Goal: Information Seeking & Learning: Learn about a topic

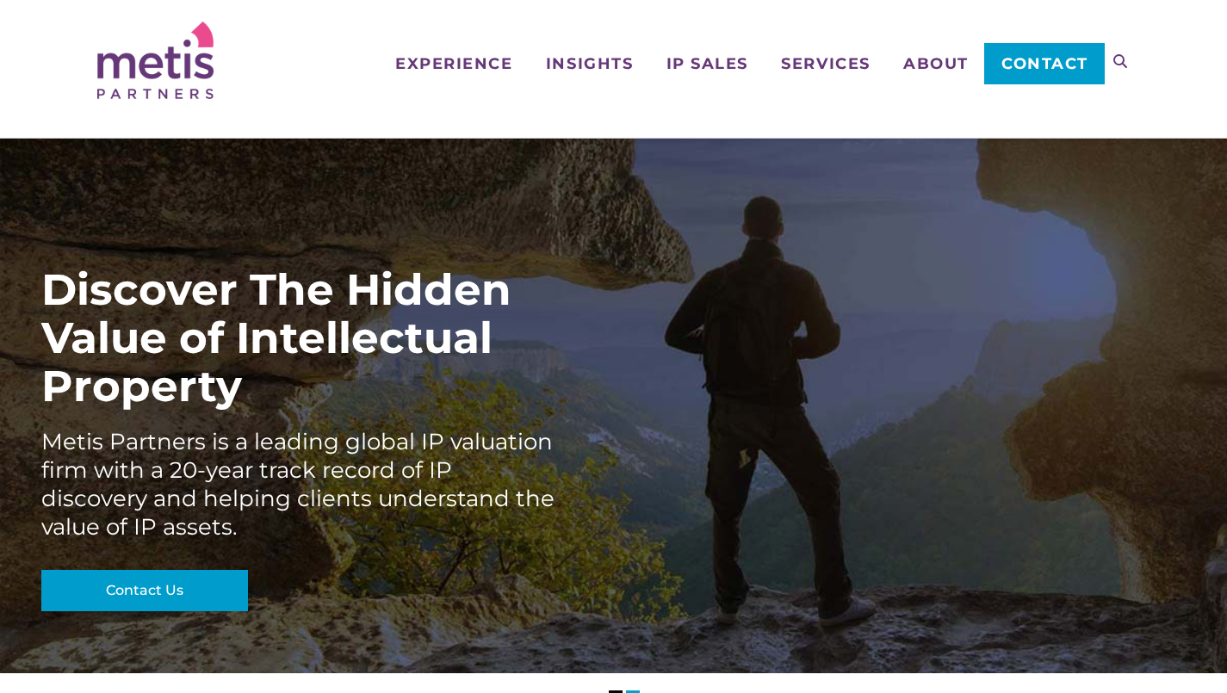
click at [816, 59] on span "Services" at bounding box center [825, 64] width 89 height 16
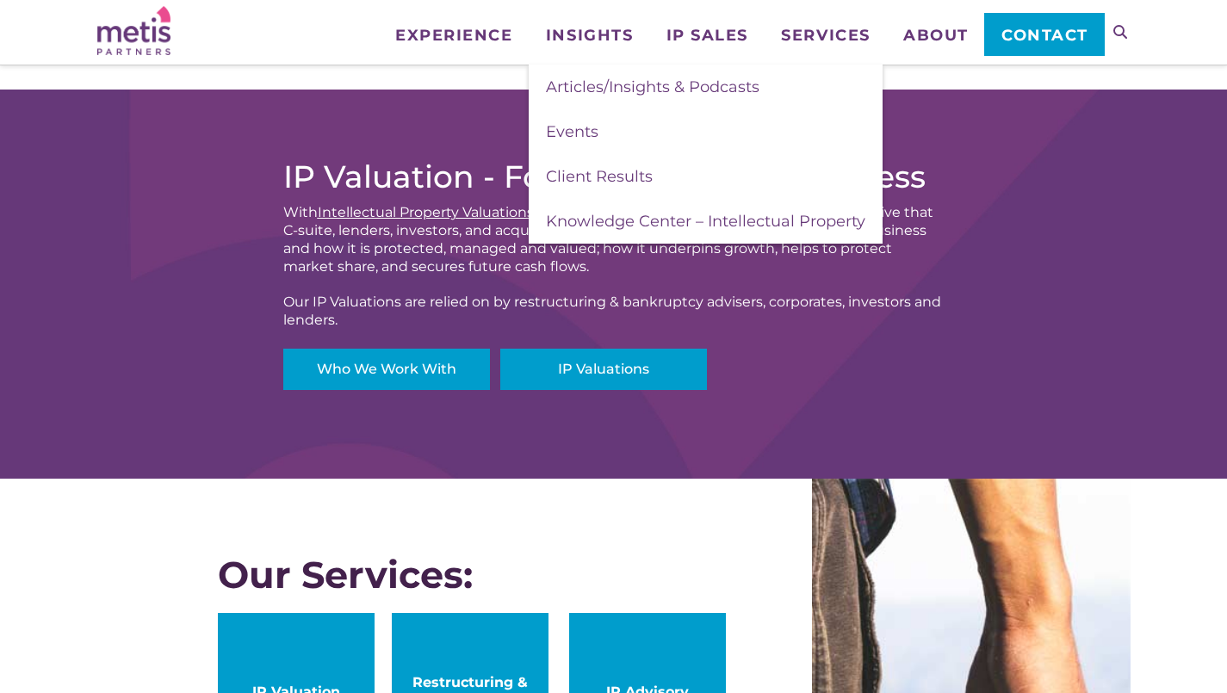
scroll to position [502, 0]
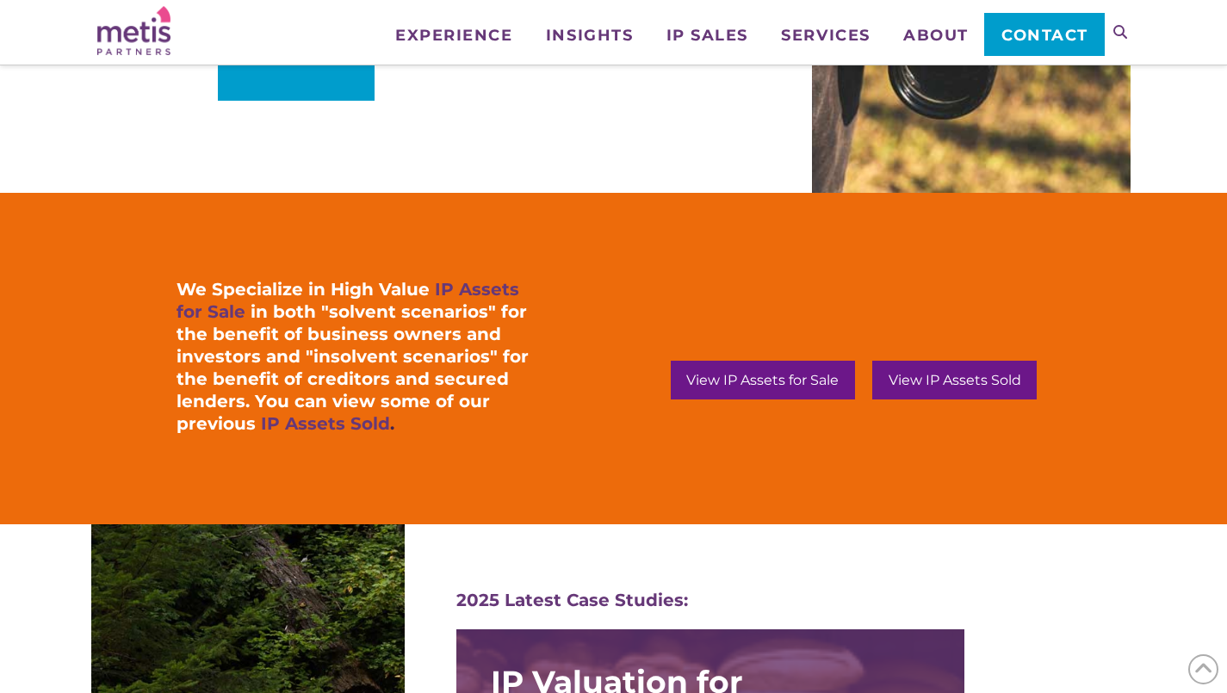
scroll to position [1500, 0]
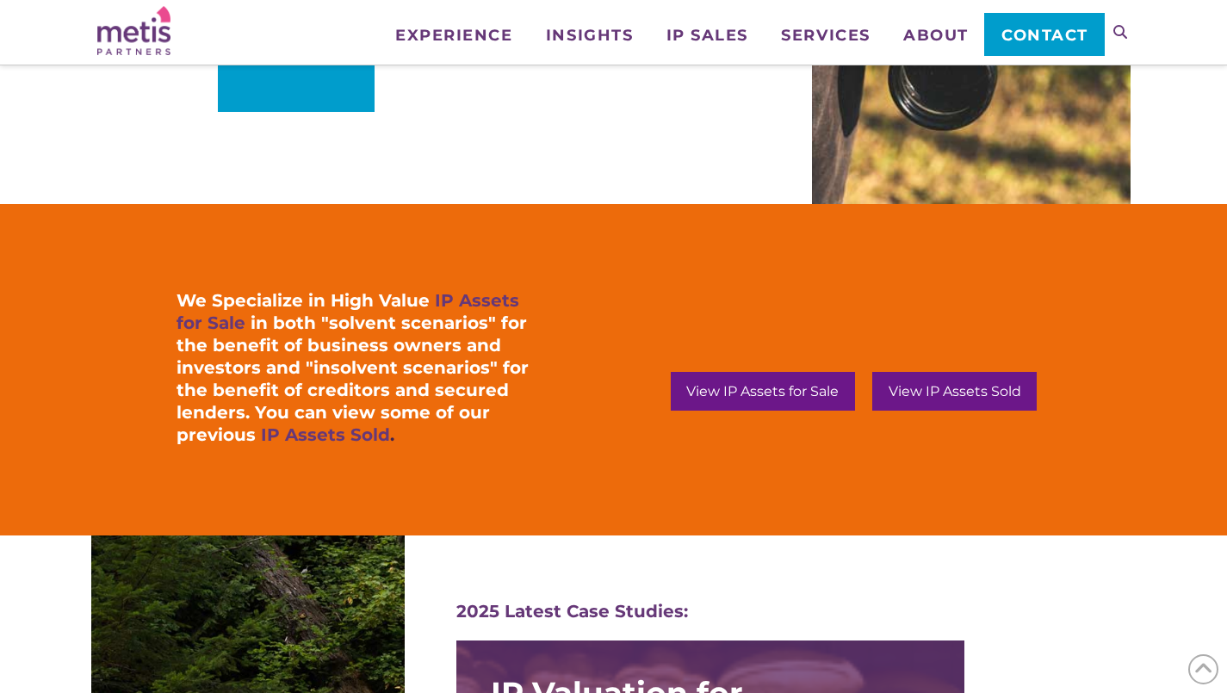
click at [924, 394] on span "View IP Assets Sold" at bounding box center [955, 392] width 133 height 14
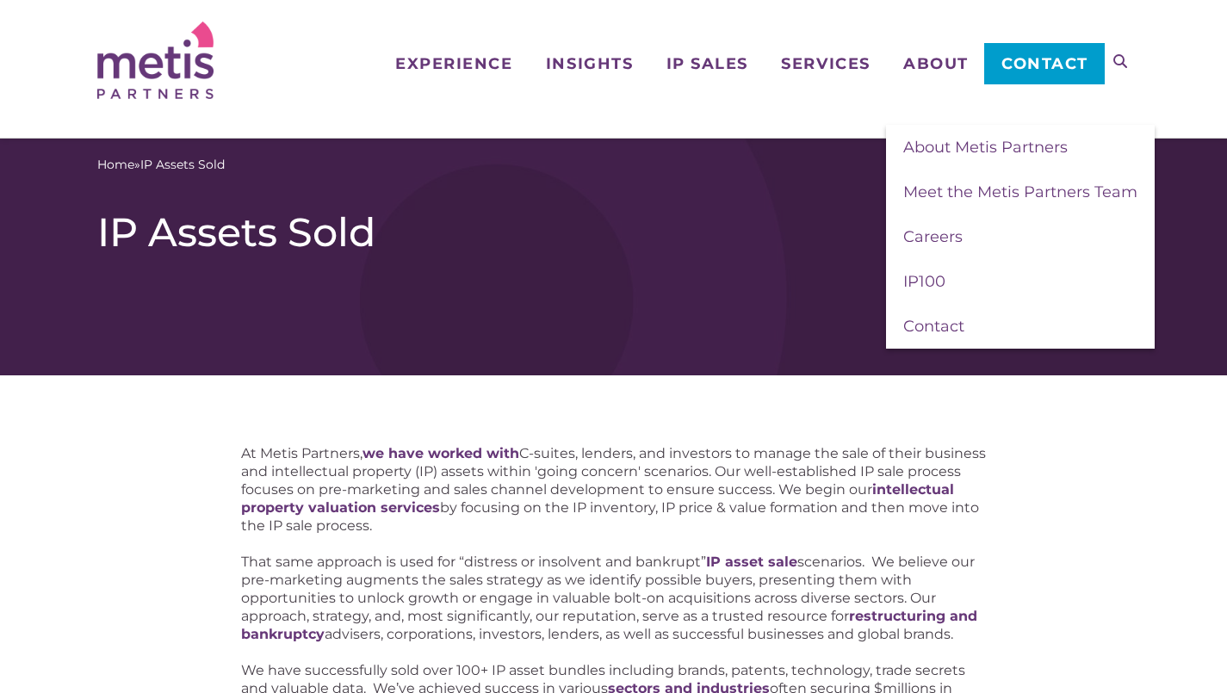
click at [914, 71] on span "About" at bounding box center [936, 64] width 65 height 16
click at [902, 146] on link "About Metis Partners" at bounding box center [1020, 147] width 269 height 45
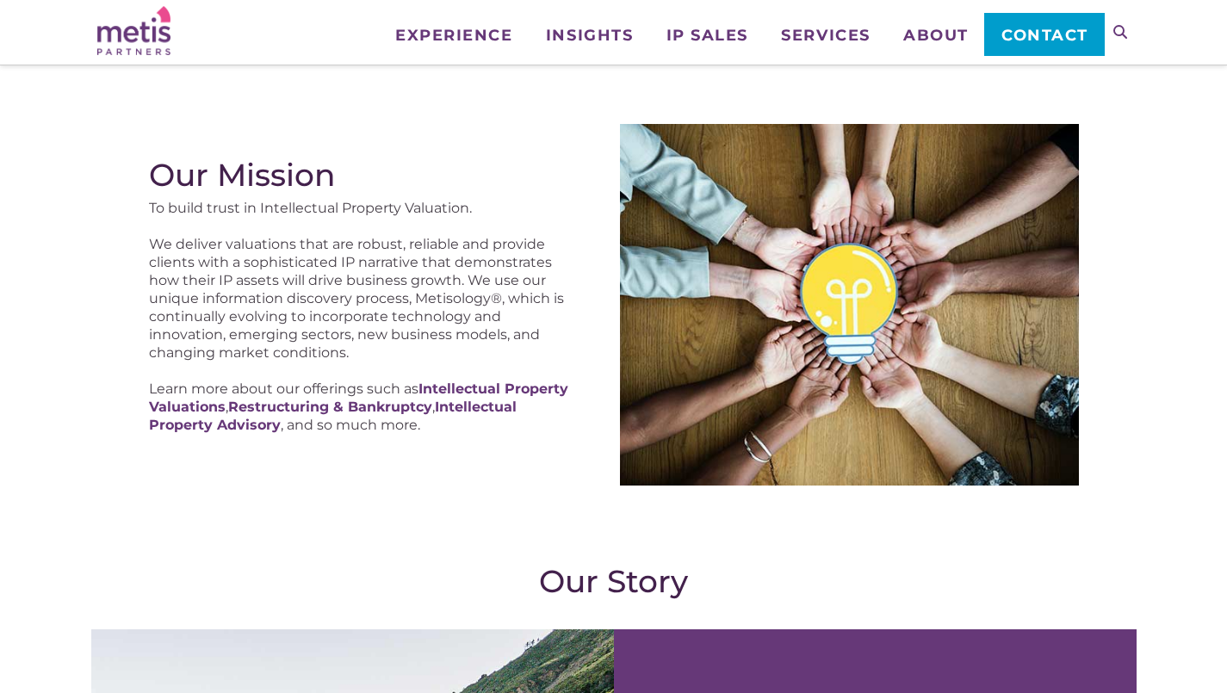
scroll to position [220, 0]
click at [461, 411] on strong "Intellectual Property Advisory" at bounding box center [333, 418] width 368 height 34
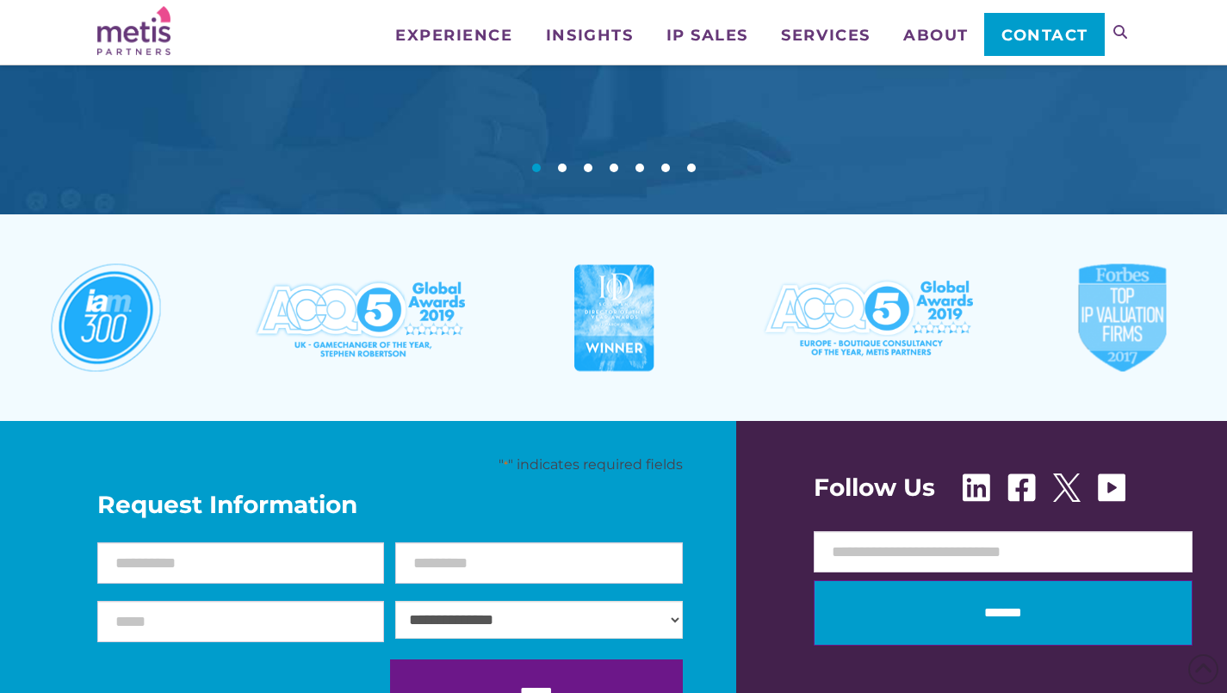
scroll to position [2123, 0]
